Goal: Transaction & Acquisition: Purchase product/service

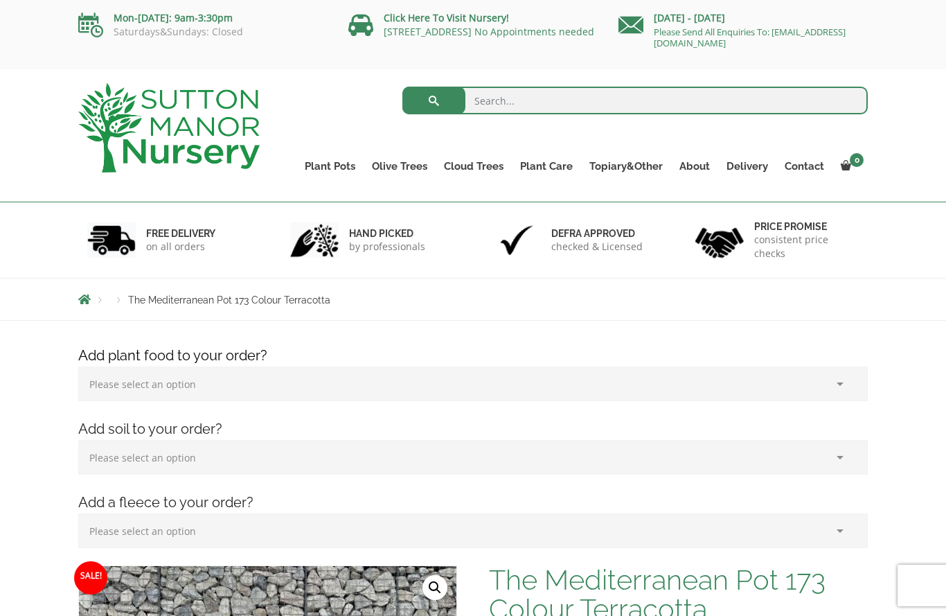
click at [0, 0] on link "Wabi-Sabi" at bounding box center [0, 0] width 0 height 0
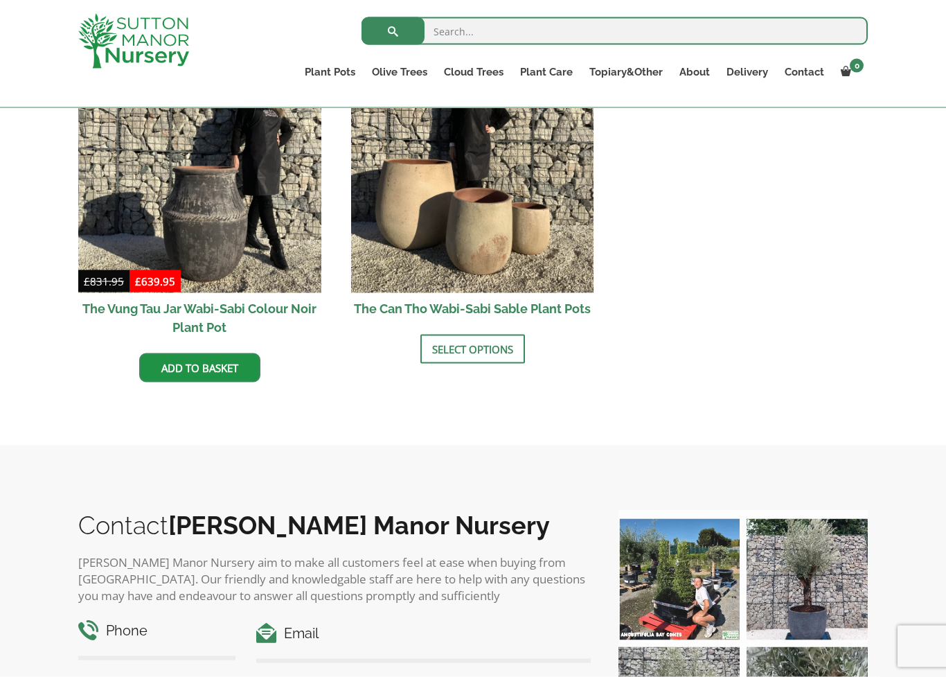
scroll to position [1857, 0]
click at [468, 349] on link "Select options" at bounding box center [472, 348] width 105 height 29
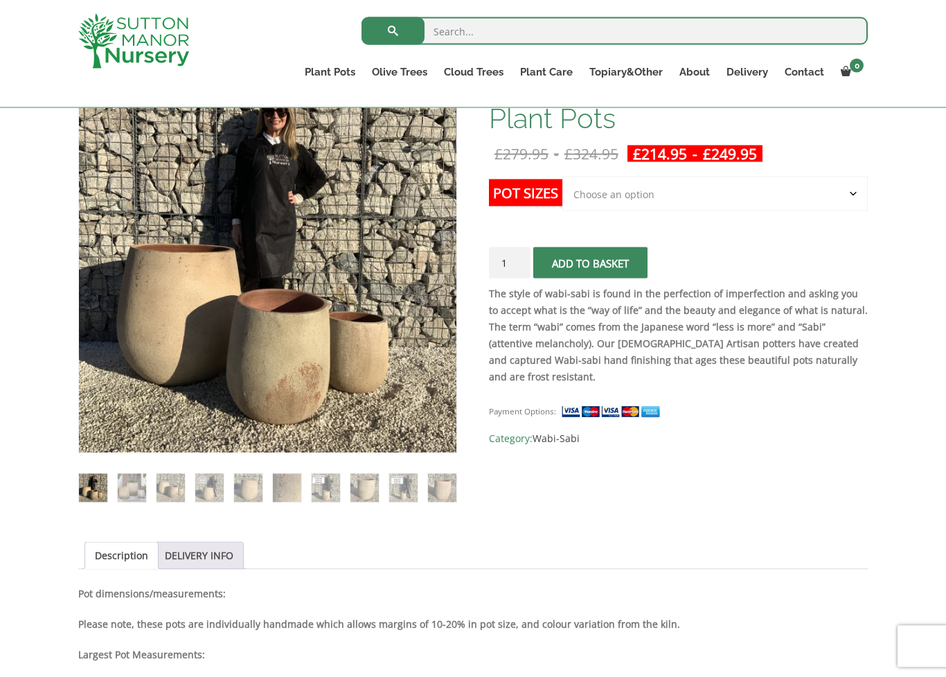
click at [623, 195] on select "Choose an option Click here to buy the 3rd to Largest Pot In The Picture Click …" at bounding box center [714, 194] width 305 height 35
select select "Click here to buy the 2nd to Largest Pot In The Picture"
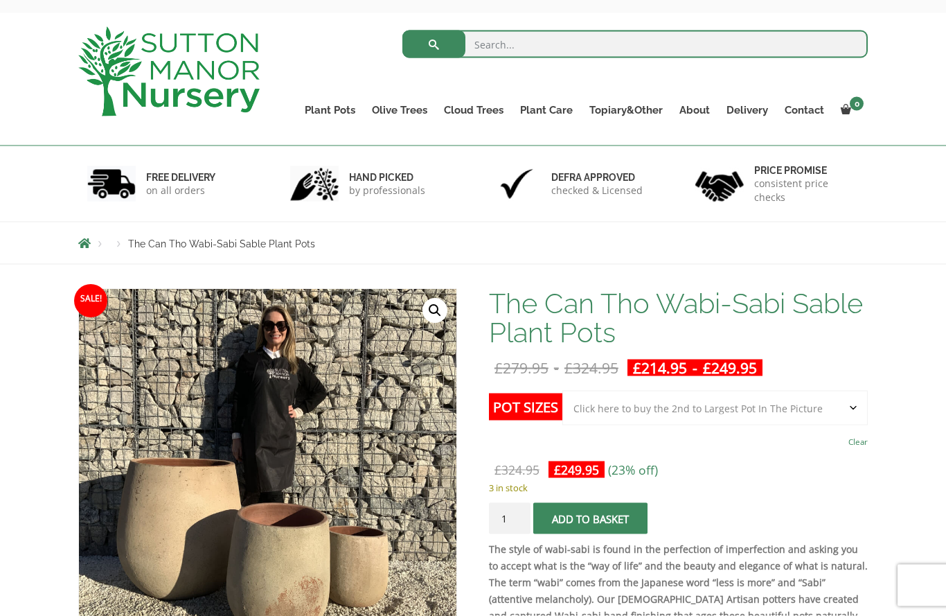
scroll to position [0, 0]
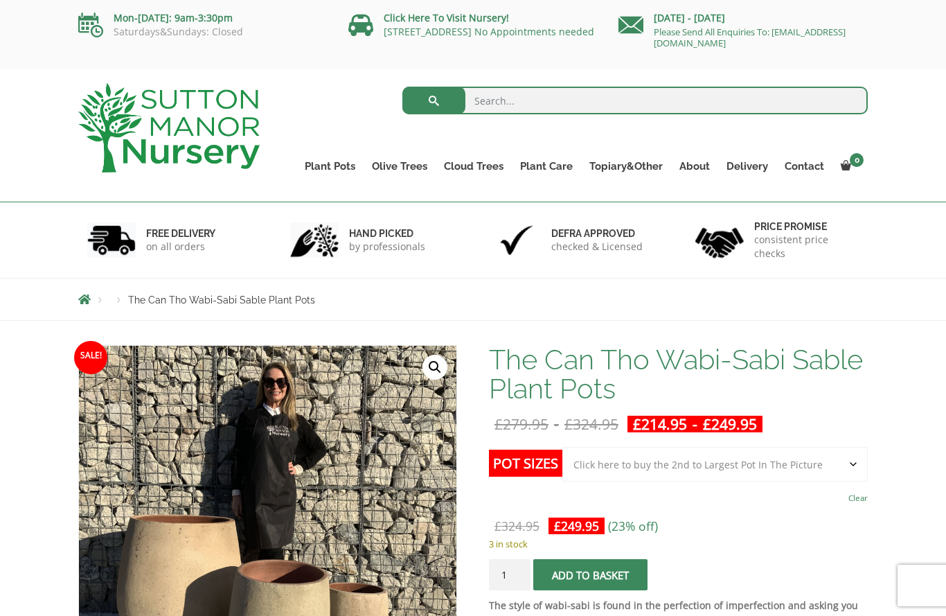
click at [0, 0] on link "Ilex Crenata Cloud Trees" at bounding box center [0, 0] width 0 height 0
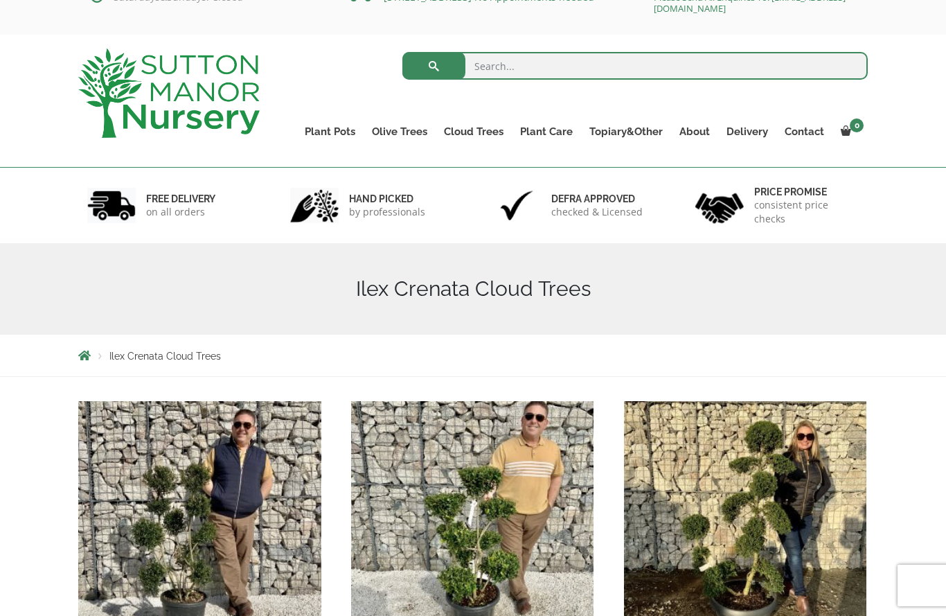
scroll to position [28, 0]
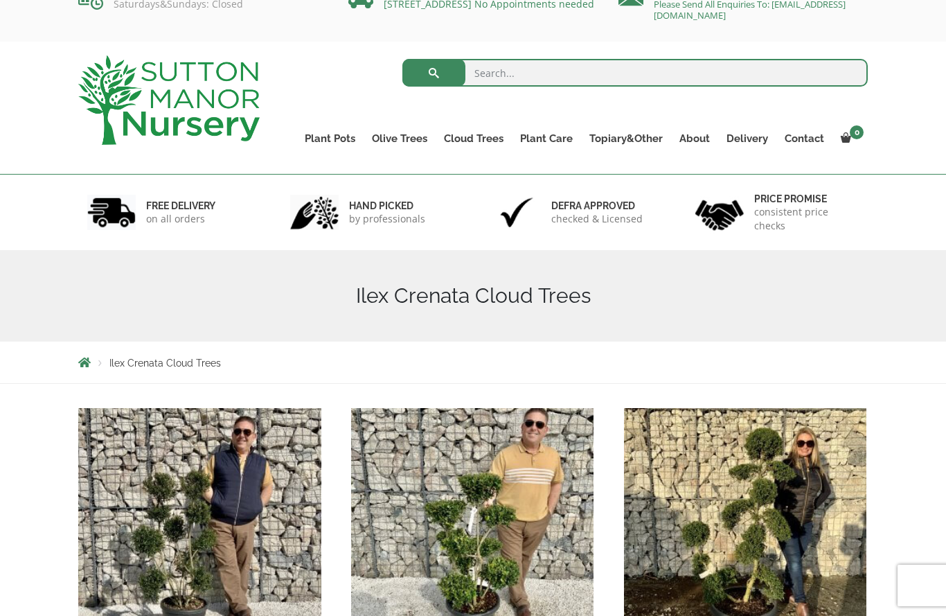
click at [0, 0] on link "Laurus Nobilis Bay Trees" at bounding box center [0, 0] width 0 height 0
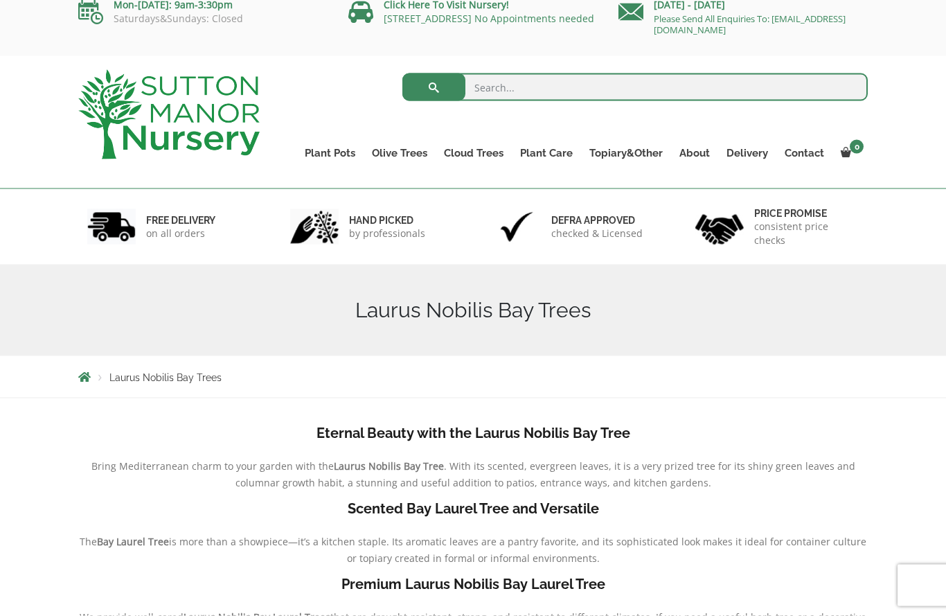
scroll to position [14, 0]
click at [0, 0] on link "Bay Trees (Laurus Nobilis)" at bounding box center [0, 0] width 0 height 0
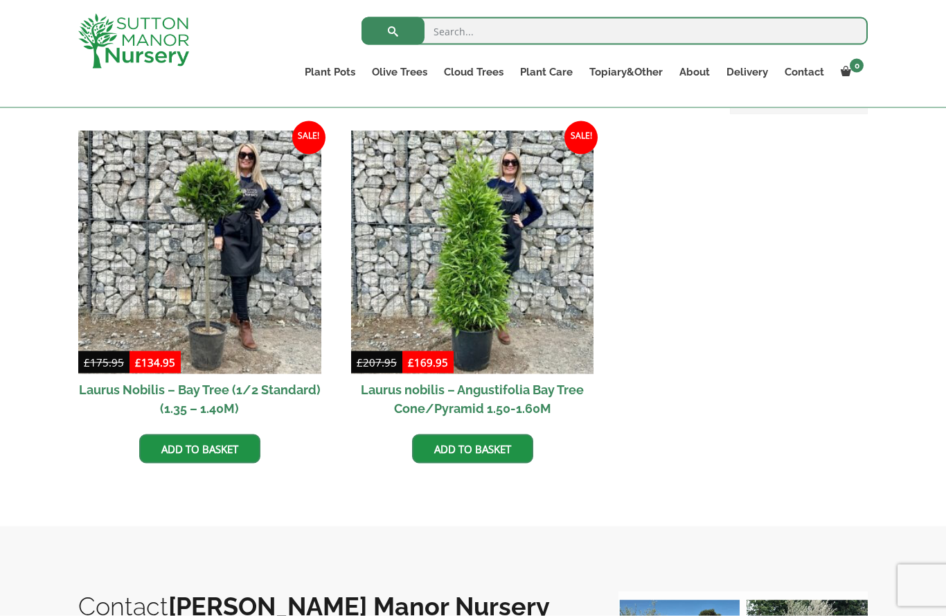
scroll to position [341, 0]
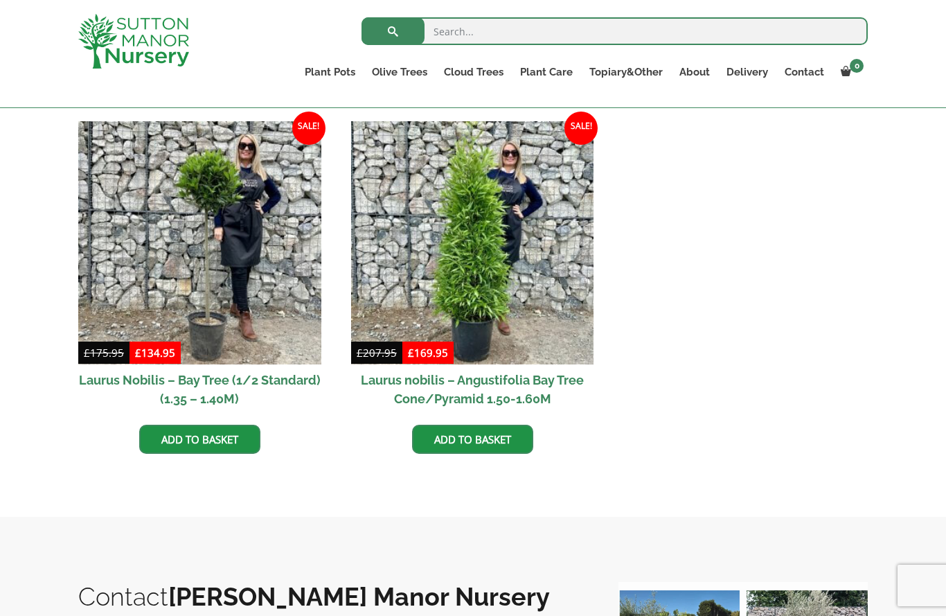
click at [515, 304] on img at bounding box center [472, 242] width 243 height 243
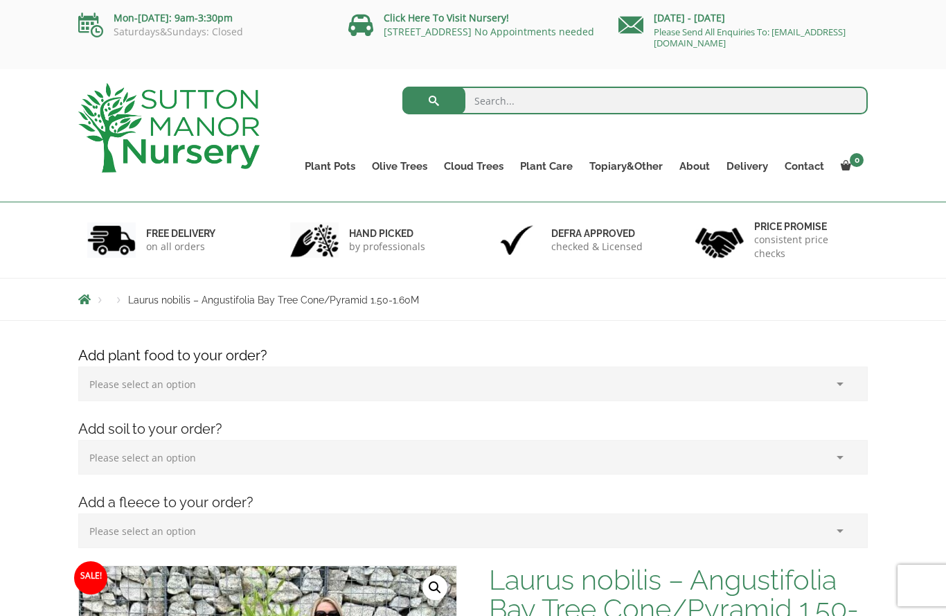
click at [0, 0] on link "Taxus Baccata (Yew)" at bounding box center [0, 0] width 0 height 0
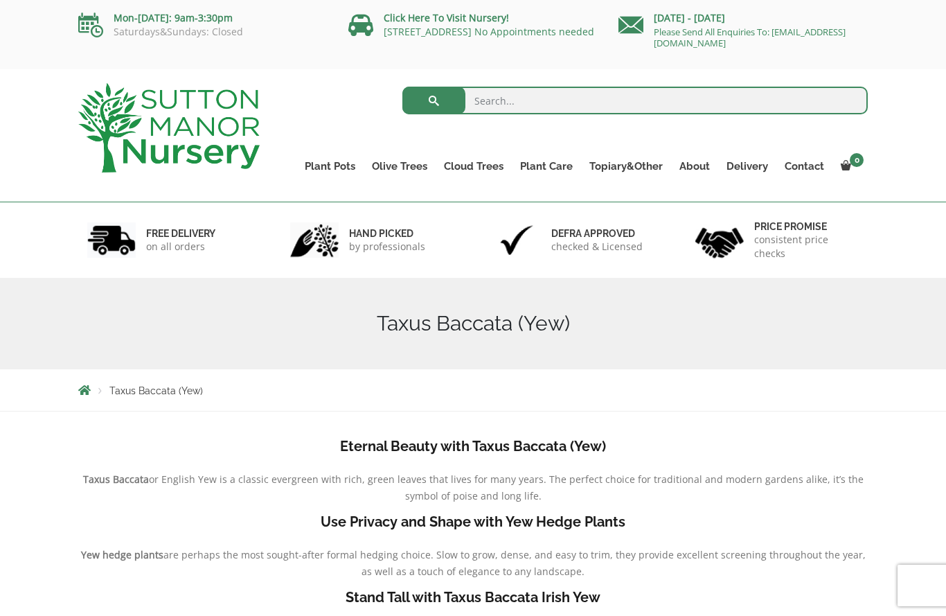
click at [0, 0] on link "Jars And Urns" at bounding box center [0, 0] width 0 height 0
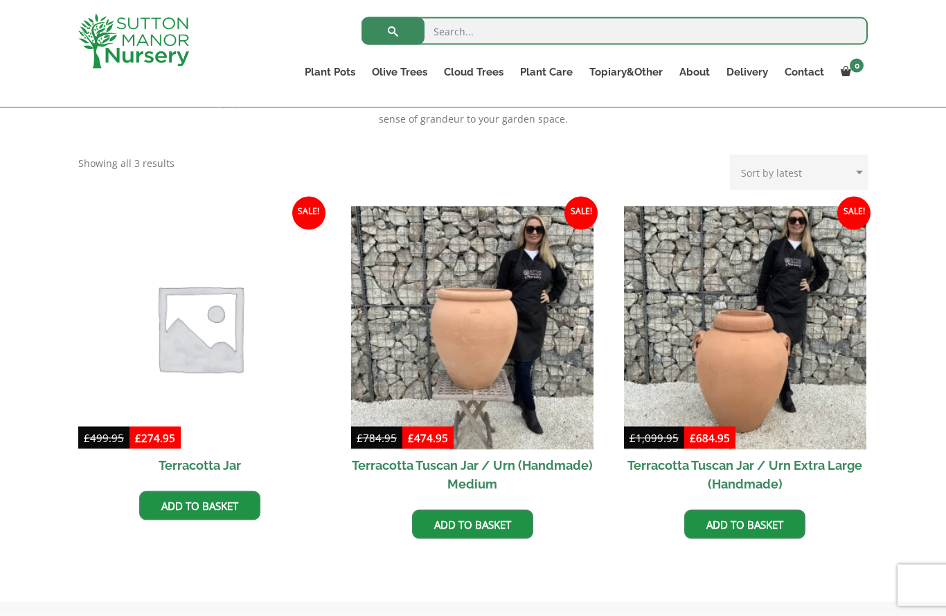
scroll to position [529, 0]
click at [715, 320] on img at bounding box center [745, 327] width 243 height 243
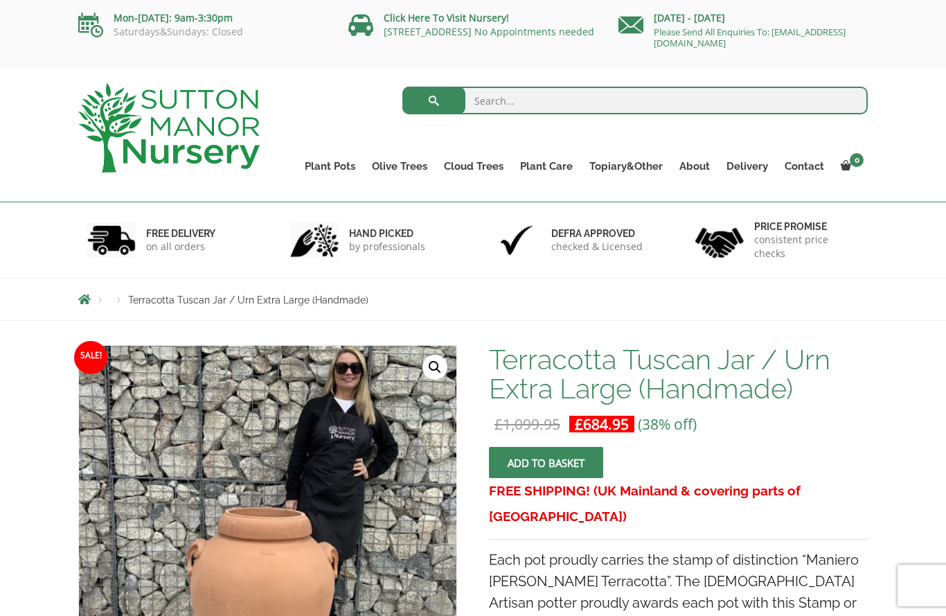
click at [0, 0] on link "Soil" at bounding box center [0, 0] width 0 height 0
